Goal: Information Seeking & Learning: Find specific fact

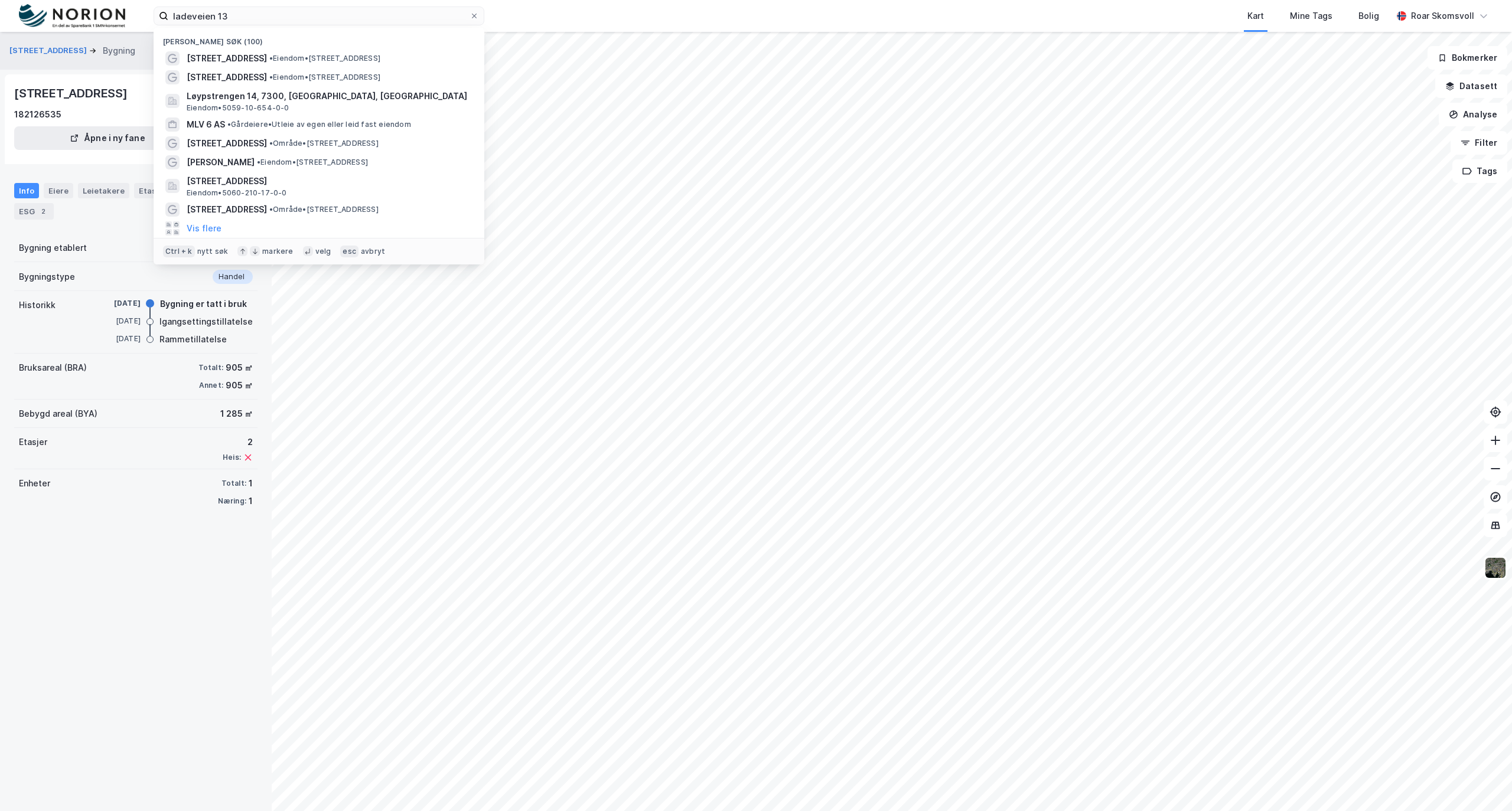
click at [142, 22] on div "ladeveien 13 Nylige søk (100) Ladeveien 13 • Eiendom • [STREET_ADDRESS] • Eiend…" at bounding box center [756, 16] width 1512 height 32
click at [218, 94] on span "Løypstrengen 14, 7300, [GEOGRAPHIC_DATA], [GEOGRAPHIC_DATA]" at bounding box center [329, 96] width 284 height 14
